Goal: Task Accomplishment & Management: Manage account settings

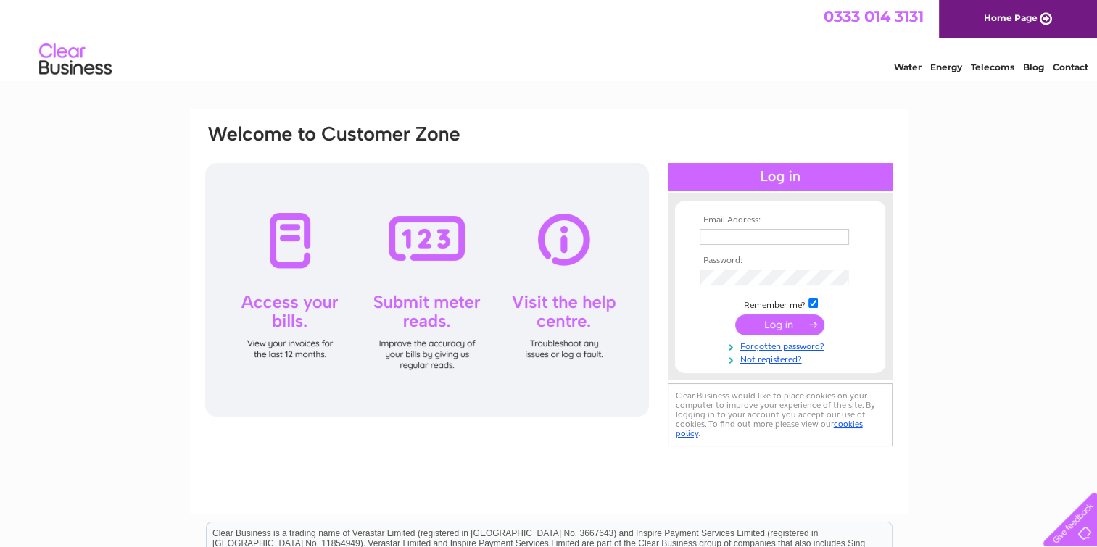
click at [716, 231] on input "text" at bounding box center [774, 237] width 149 height 16
type input "bulletcarrepairsltd@outlook.com"
click at [716, 268] on td at bounding box center [780, 277] width 168 height 23
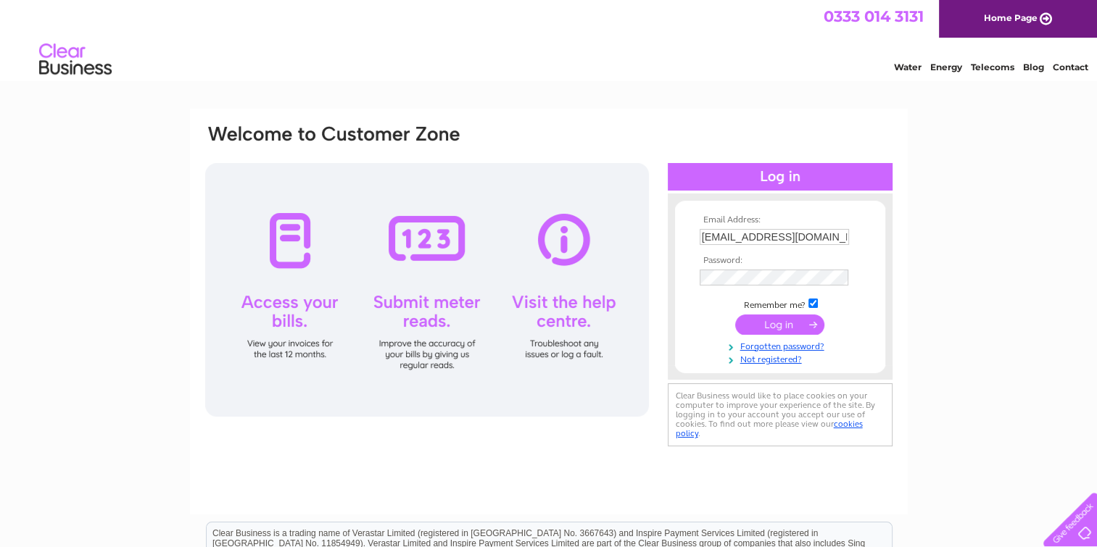
click at [940, 254] on div "Email Address: bulletcarrepairsltd@outlook.com Password:" at bounding box center [548, 436] width 1097 height 654
click at [937, 241] on div "Email Address: bulletcarrepairsltd@outlook.com Password:" at bounding box center [548, 436] width 1097 height 654
click at [800, 324] on input "submit" at bounding box center [779, 325] width 89 height 20
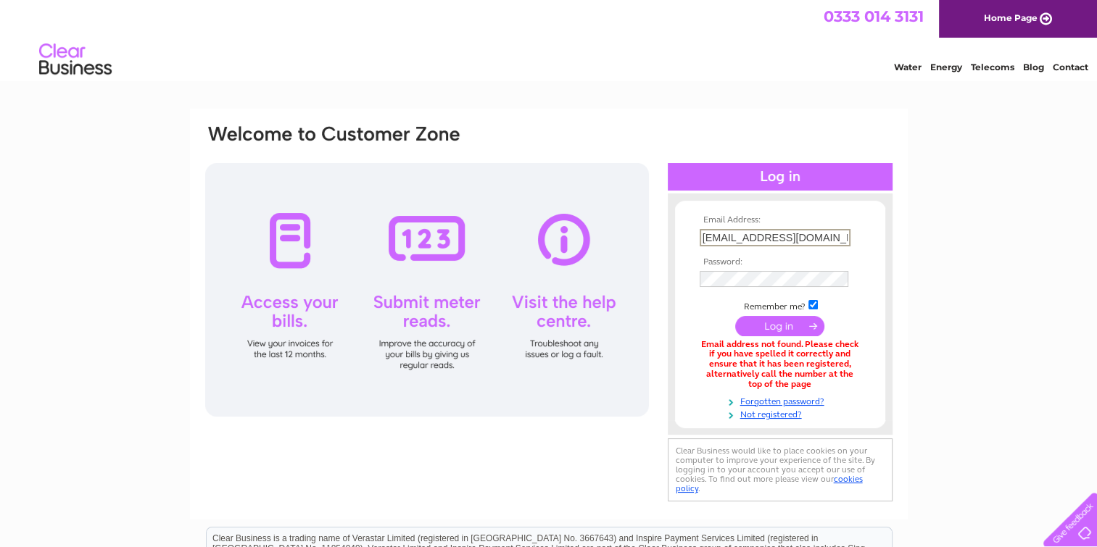
click at [753, 232] on input "bulletcarrepairsltd@outlook.com" at bounding box center [775, 237] width 151 height 17
type input "b"
type input "Mikebcrltd@outlook.com"
click at [979, 214] on div "Email Address: Mikebcrltd@outlook.com Password: Forgotten password?" at bounding box center [548, 438] width 1097 height 659
click at [778, 325] on input "submit" at bounding box center [779, 325] width 89 height 20
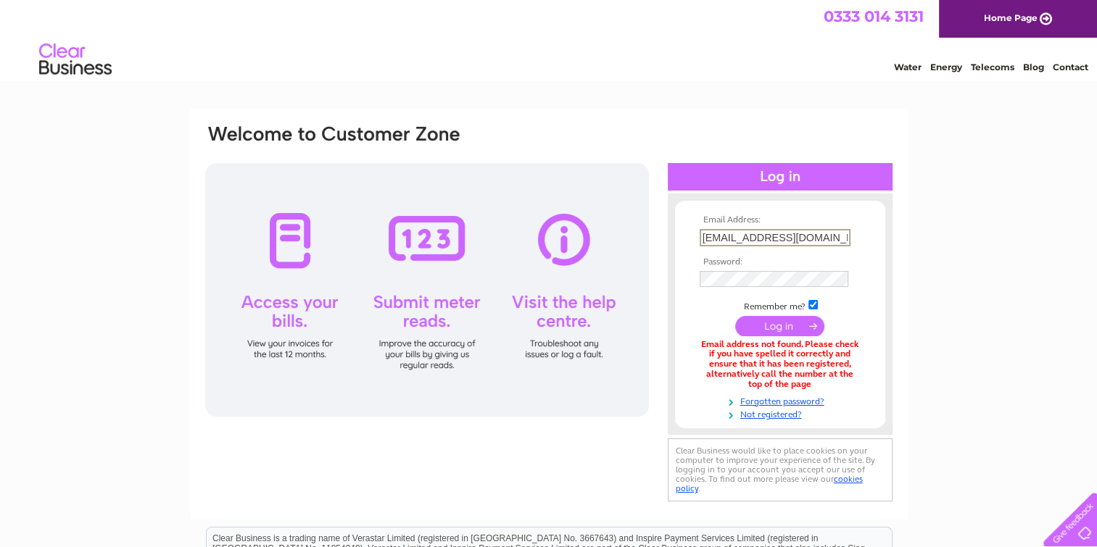
drag, startPoint x: 819, startPoint y: 237, endPoint x: 421, endPoint y: 214, distance: 398.7
click at [473, 226] on div "Email Address: [EMAIL_ADDRESS][DOMAIN_NAME] Password:" at bounding box center [549, 314] width 690 height 382
type input "[EMAIL_ADDRESS][DOMAIN_NAME]"
click at [936, 241] on div "Email Address: [EMAIL_ADDRESS][DOMAIN_NAME] Password:" at bounding box center [548, 438] width 1097 height 659
click at [780, 322] on input "submit" at bounding box center [779, 325] width 89 height 20
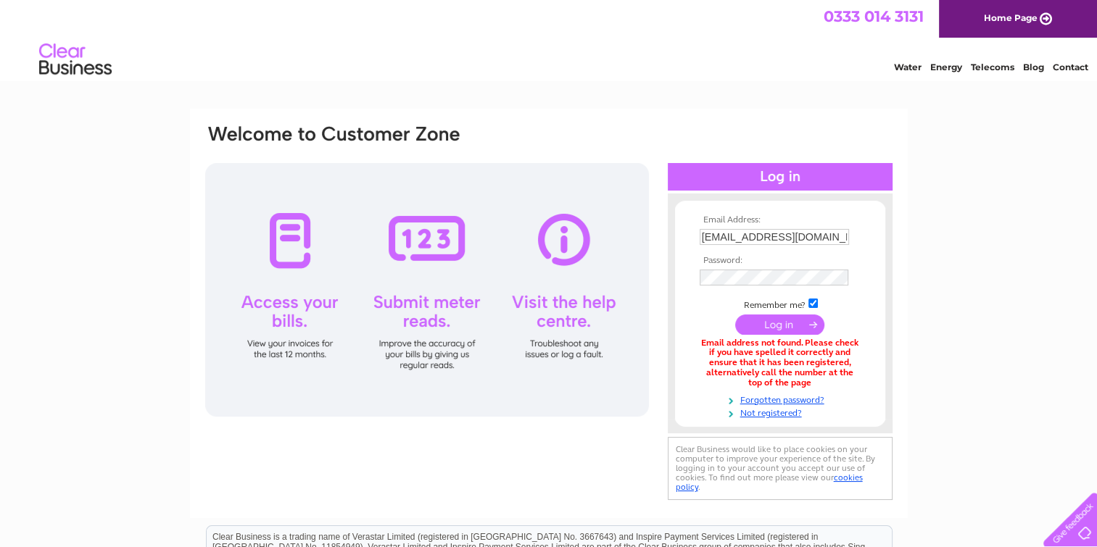
click at [293, 230] on div at bounding box center [427, 290] width 444 height 254
